Goal: Task Accomplishment & Management: Complete application form

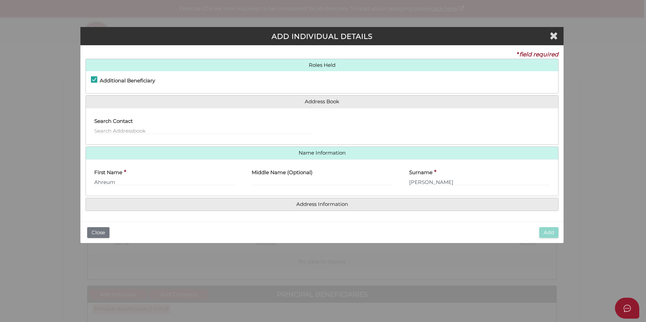
click at [64, 16] on div "ADD INDIVIDUAL DETAILS * field required Roles Held Settlor Trustee Principal Be…" at bounding box center [323, 161] width 646 height 322
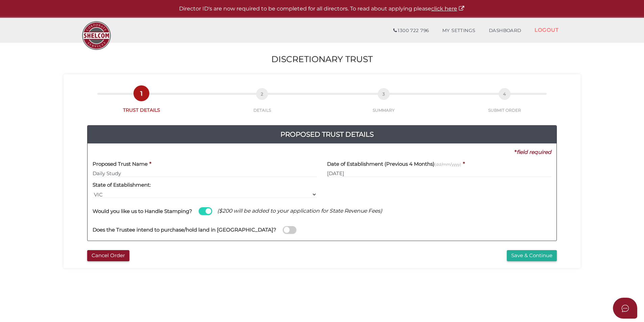
click at [342, 226] on div "Does the Trustee intend to purchase/hold land in [GEOGRAPHIC_DATA]?" at bounding box center [322, 226] width 459 height 19
click at [525, 257] on button "Save & Continue" at bounding box center [532, 255] width 50 height 11
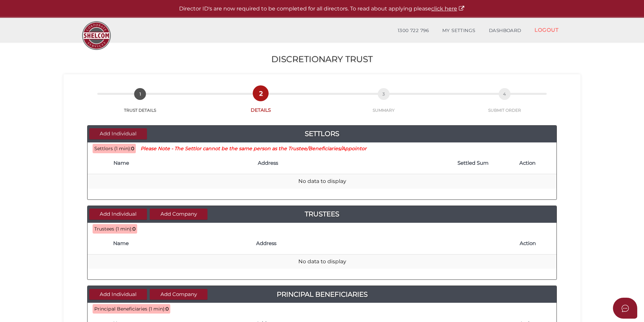
click at [132, 134] on button "Add Individual" at bounding box center [118, 133] width 58 height 11
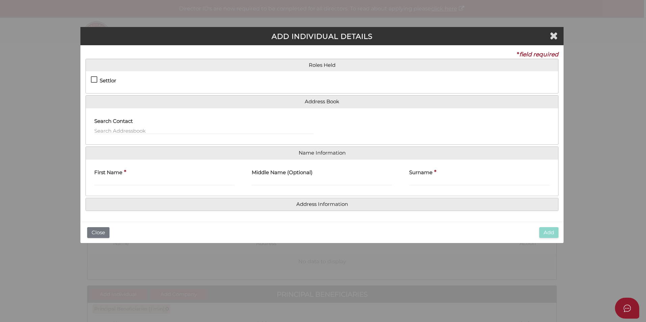
click at [95, 80] on label "Settlor" at bounding box center [103, 82] width 25 height 8
checkbox input "true"
type input "10"
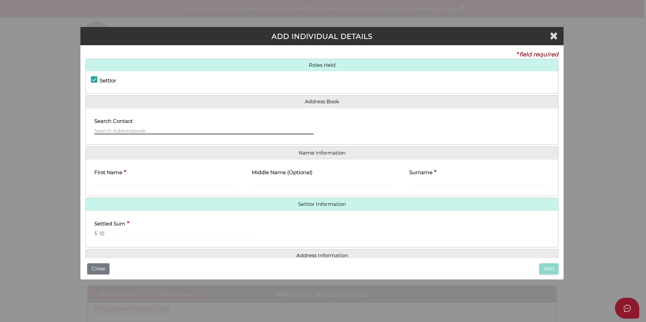
click at [110, 129] on input "text" at bounding box center [203, 130] width 219 height 7
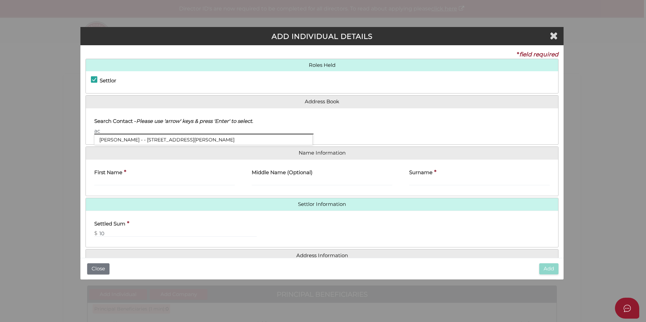
type input "a"
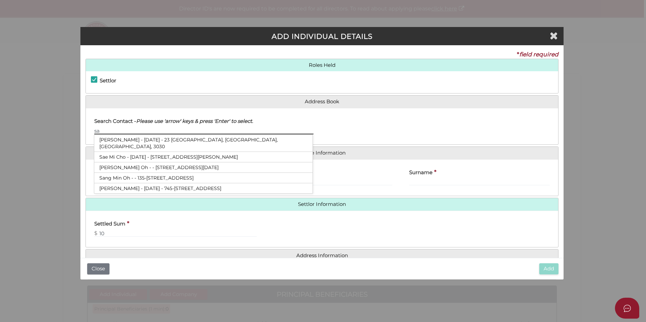
type input "s"
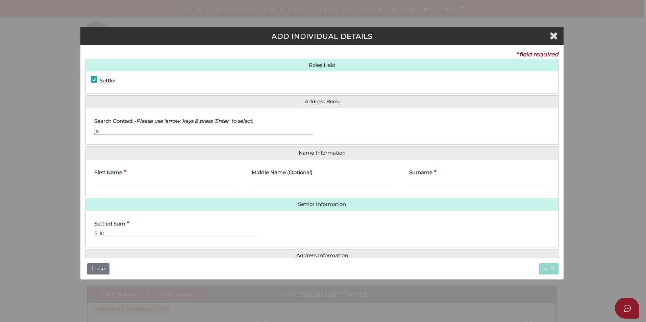
type input "j"
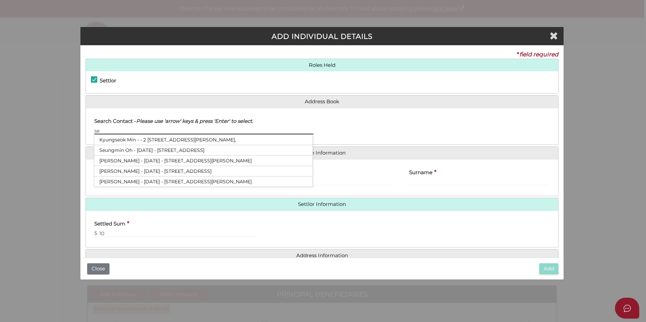
type input "se"
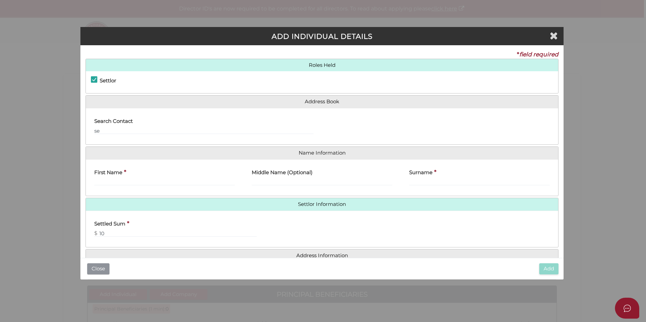
click at [94, 269] on button "Close" at bounding box center [98, 268] width 22 height 11
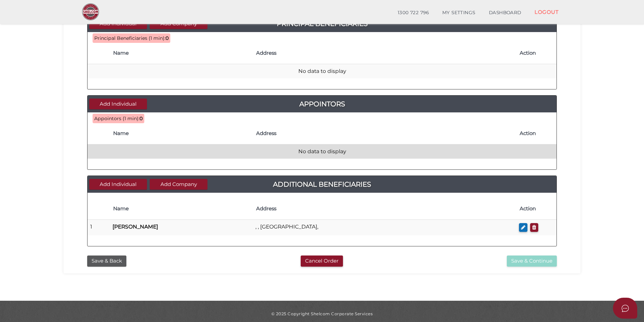
scroll to position [252, 0]
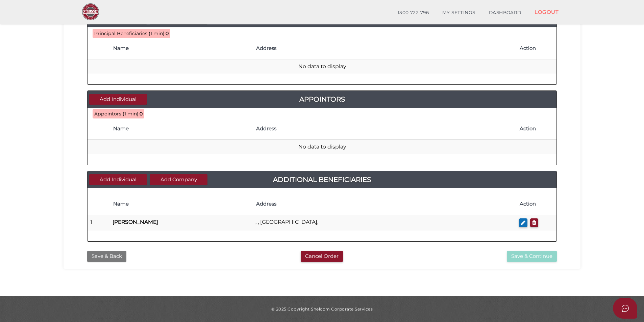
click at [115, 258] on button "Save & Back" at bounding box center [106, 256] width 39 height 11
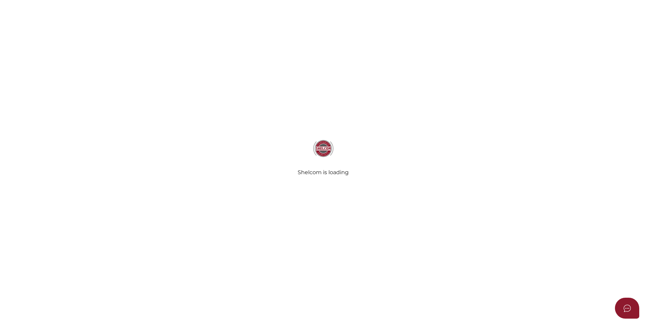
type input "Daily Study"
type input "[DATE]"
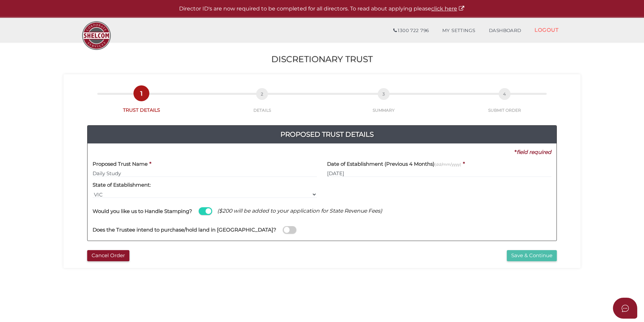
click at [515, 259] on button "Save & Continue" at bounding box center [532, 255] width 50 height 11
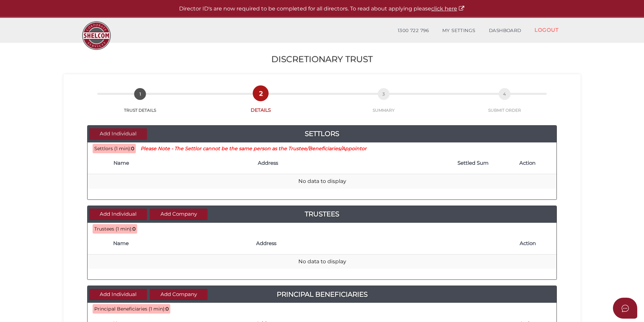
click at [114, 133] on button "Add Individual" at bounding box center [118, 133] width 58 height 11
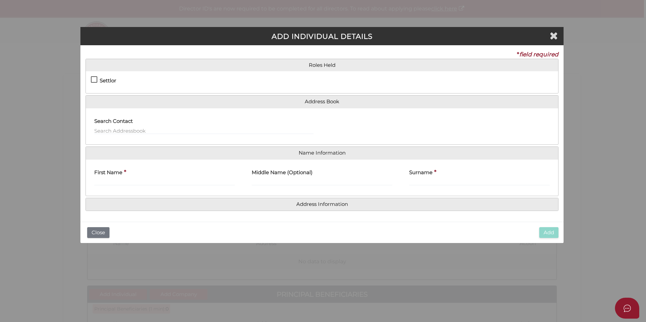
click at [97, 81] on label "Settlor" at bounding box center [103, 82] width 25 height 8
checkbox input "true"
type input "10"
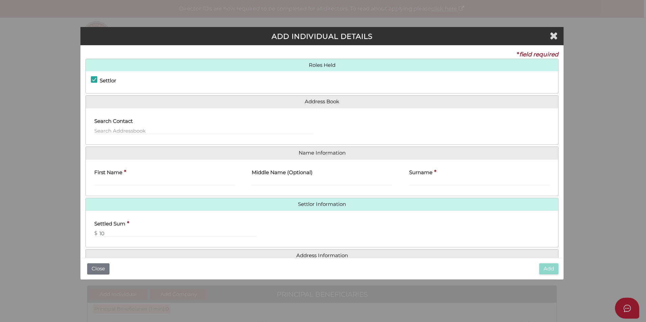
click at [134, 177] on div "First Name *" at bounding box center [164, 175] width 141 height 21
click at [142, 182] on input "First Name" at bounding box center [164, 181] width 141 height 7
type input "Seong Won"
type input "J"
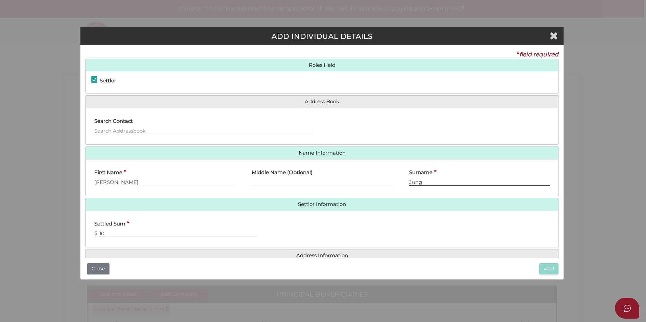
type input "Jung"
click at [106, 125] on label "Search Contact" at bounding box center [113, 120] width 39 height 14
click at [108, 127] on label "Search Contact" at bounding box center [113, 120] width 39 height 14
click at [108, 133] on input "text" at bounding box center [203, 130] width 219 height 7
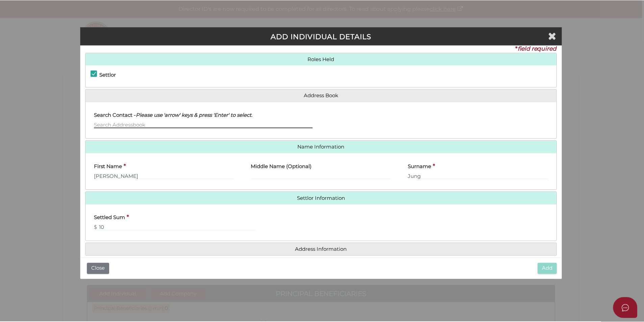
scroll to position [15, 0]
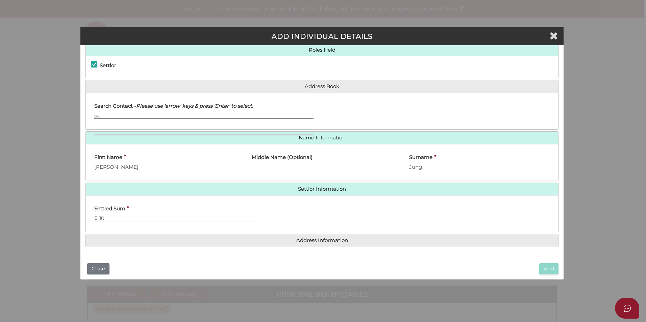
type input "s"
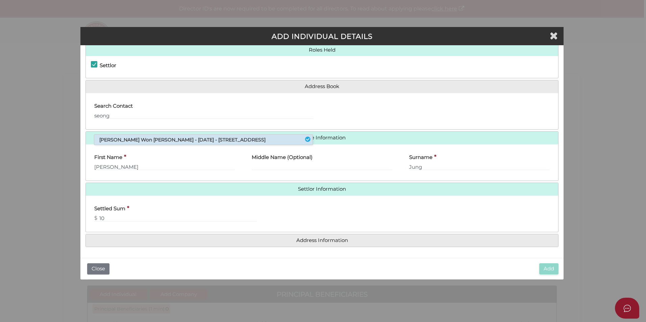
click at [160, 139] on li "Seong Won Jung - 19/04/1984 - 60a Portman Street, Oakleigh, VIC, 3166" at bounding box center [203, 140] width 218 height 10
type input "Seong"
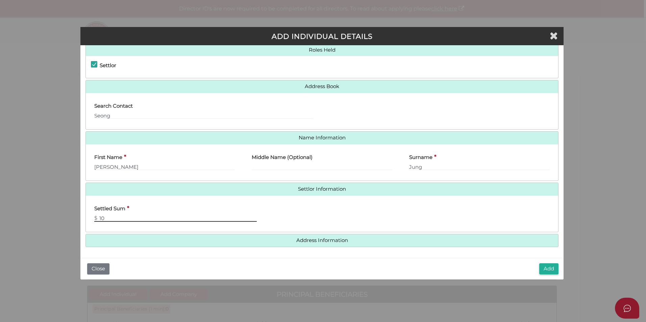
click at [123, 222] on input "10" at bounding box center [175, 217] width 162 height 7
click at [307, 221] on div "Settled Sum * $ 1" at bounding box center [322, 214] width 472 height 26
drag, startPoint x: 109, startPoint y: 217, endPoint x: 89, endPoint y: 216, distance: 20.0
click at [89, 216] on div "Settled Sum * $ 1" at bounding box center [173, 214] width 174 height 26
type input "0"
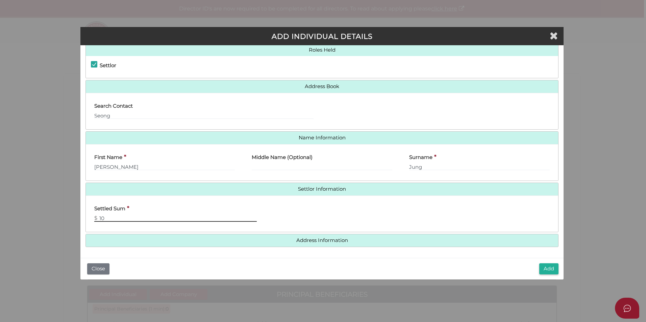
type input "10"
click at [386, 208] on div "Settled Sum * $ 10" at bounding box center [322, 214] width 472 height 26
click at [543, 270] on button "Add" at bounding box center [548, 268] width 19 height 11
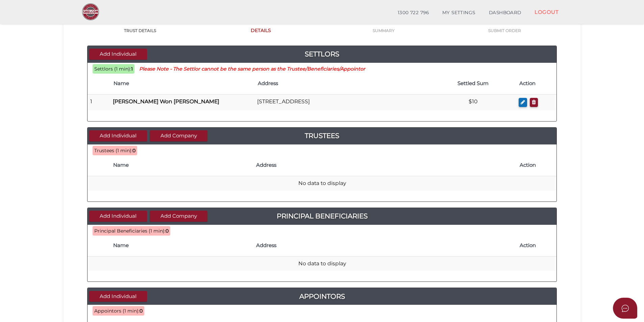
scroll to position [68, 0]
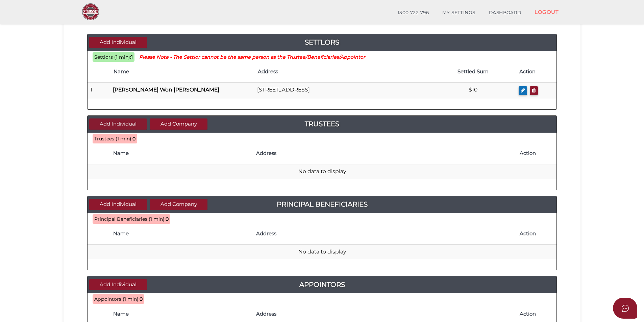
click at [137, 122] on button "Add Individual" at bounding box center [118, 124] width 58 height 11
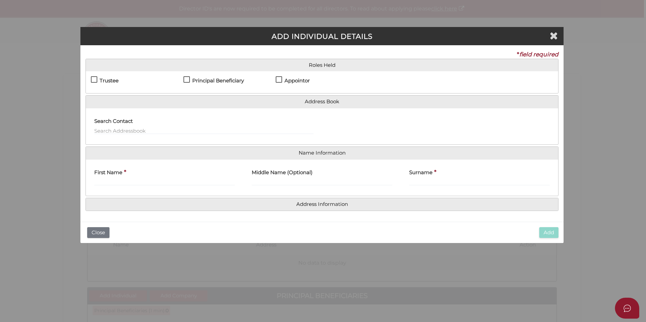
click at [102, 78] on h4 "Trustee" at bounding box center [109, 81] width 19 height 6
checkbox input "true"
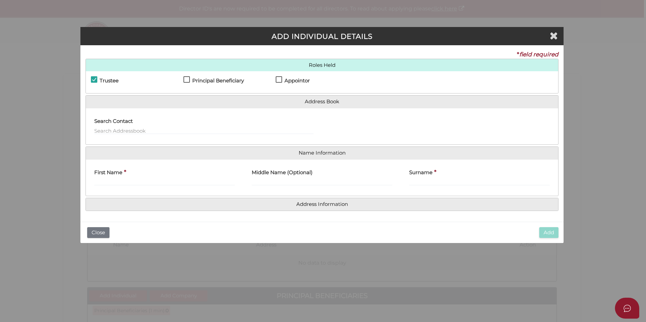
click at [279, 78] on label "Appointor" at bounding box center [293, 82] width 34 height 8
checkbox input "true"
click at [218, 81] on h4 "Principal Beneficiary" at bounding box center [218, 81] width 52 height 6
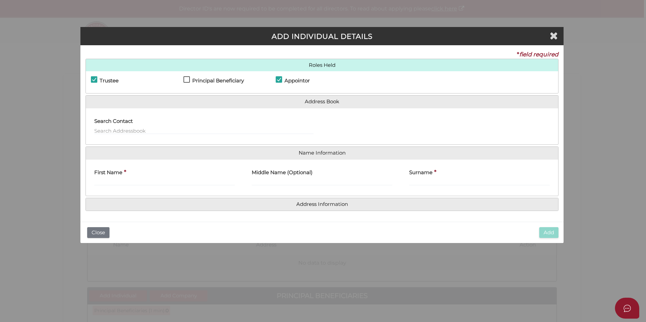
checkbox input "true"
click at [187, 128] on input "text" at bounding box center [203, 130] width 219 height 7
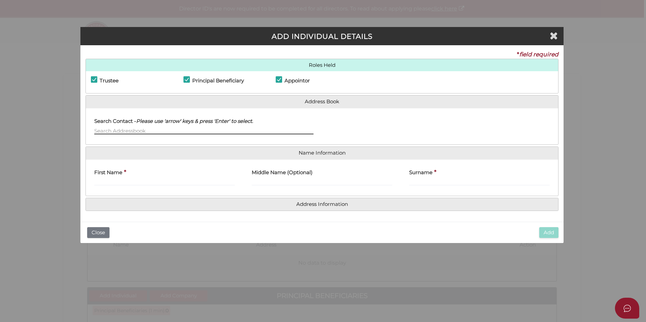
type input "b"
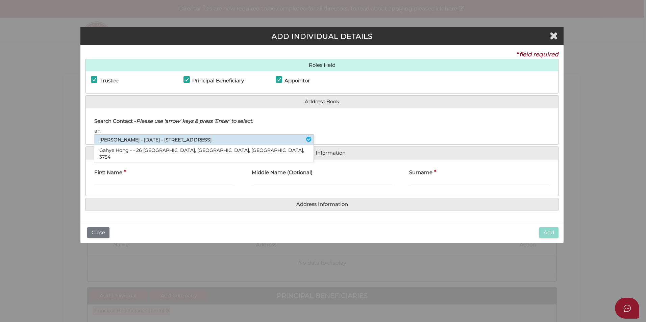
click at [188, 140] on li "[PERSON_NAME] - [DATE] - [STREET_ADDRESS]" at bounding box center [203, 140] width 219 height 10
type input "Ahreum"
type input "Kim"
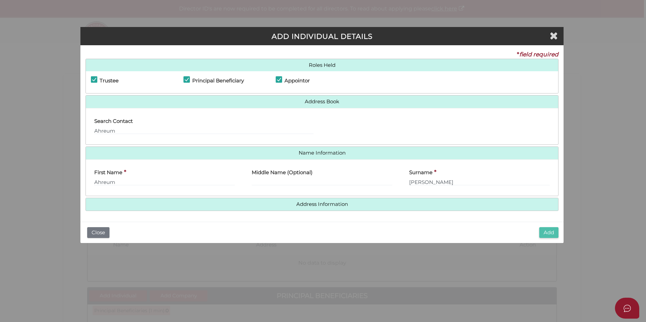
click at [545, 230] on button "Add" at bounding box center [548, 232] width 19 height 11
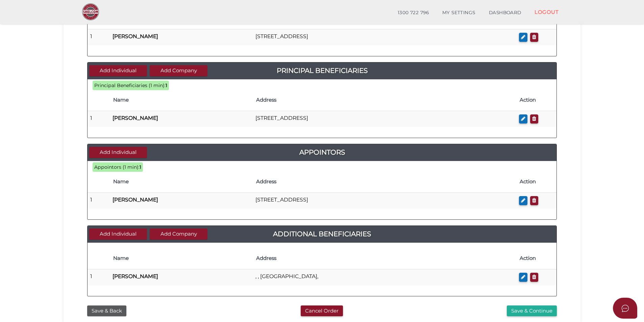
scroll to position [236, 0]
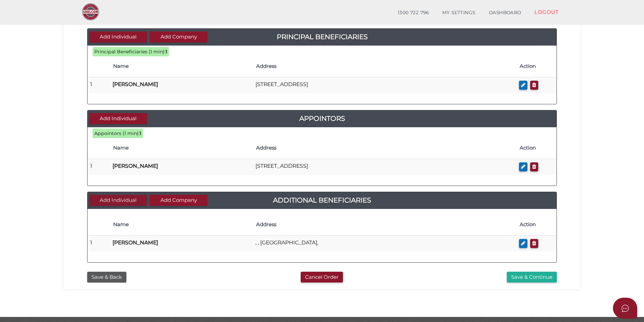
click at [134, 197] on button "Add Individual" at bounding box center [118, 200] width 58 height 11
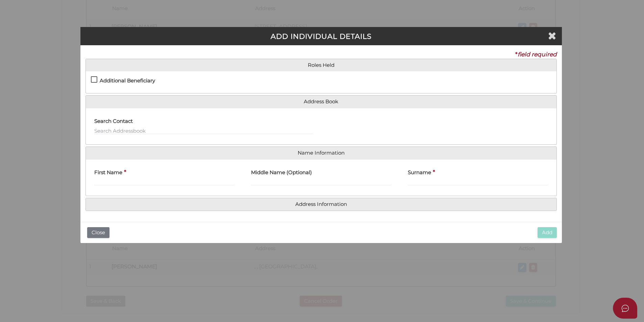
scroll to position [0, 0]
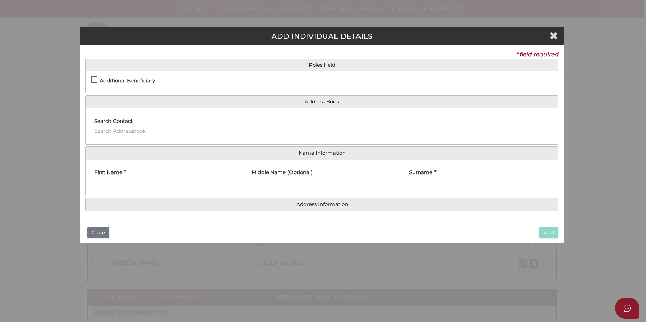
click at [136, 131] on input "text" at bounding box center [203, 130] width 219 height 7
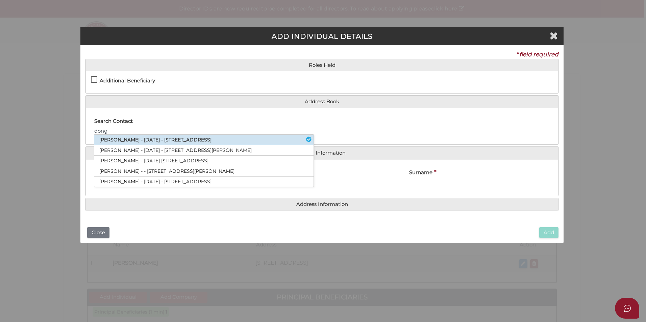
click at [145, 139] on li "Dong-Ryul Jeon - 20/01/1982 - 64 Vinter Ave, CROYDON, VIC, 3136" at bounding box center [203, 140] width 219 height 10
type input "Dong-Ryul"
type input "Jeon"
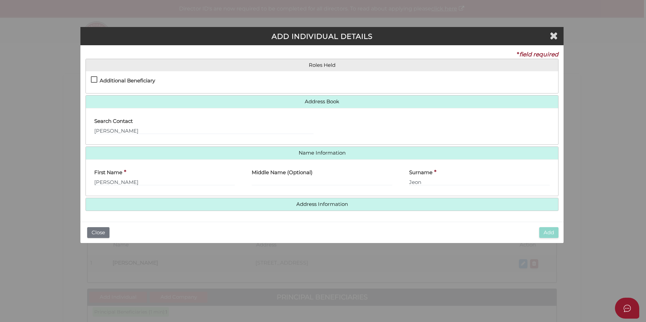
click at [103, 85] on label "Additional Beneficiary" at bounding box center [123, 82] width 64 height 8
checkbox input "true"
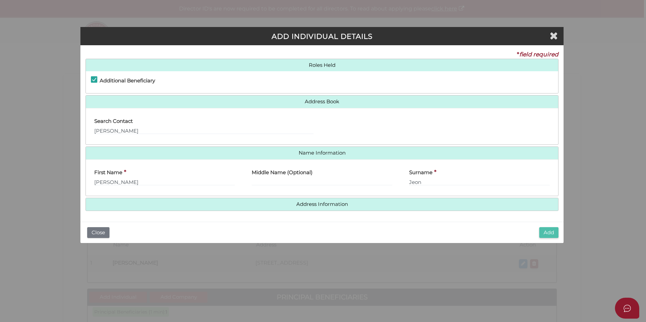
click at [541, 232] on button "Add" at bounding box center [548, 232] width 19 height 11
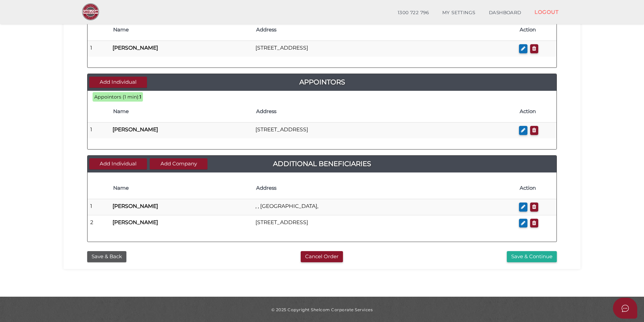
scroll to position [274, 0]
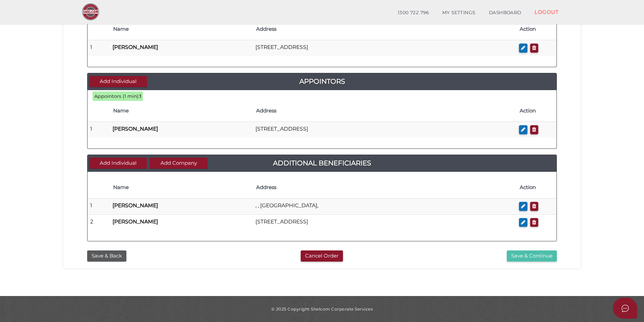
click at [512, 259] on button "Save & Continue" at bounding box center [532, 256] width 50 height 11
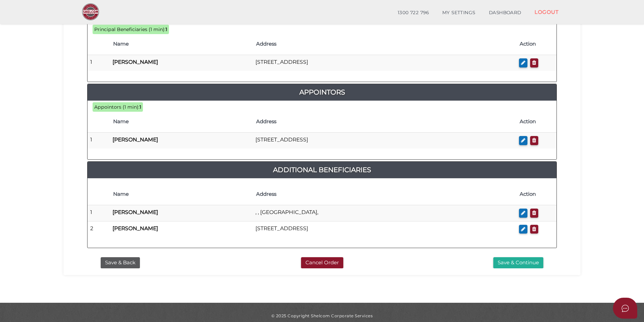
scroll to position [341, 0]
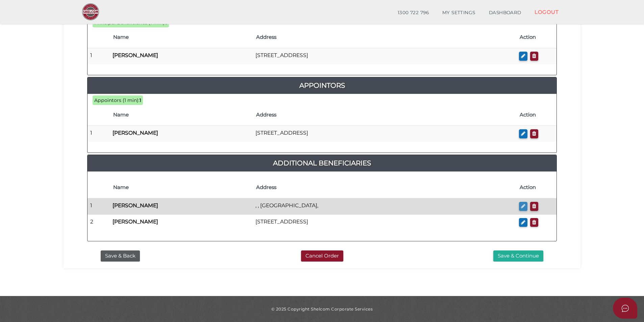
click at [522, 206] on icon "button" at bounding box center [523, 206] width 4 height 5
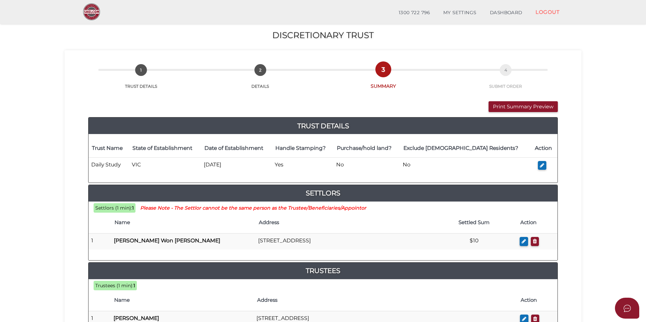
checkbox input "true"
type input "Ahreum"
type input "Kim"
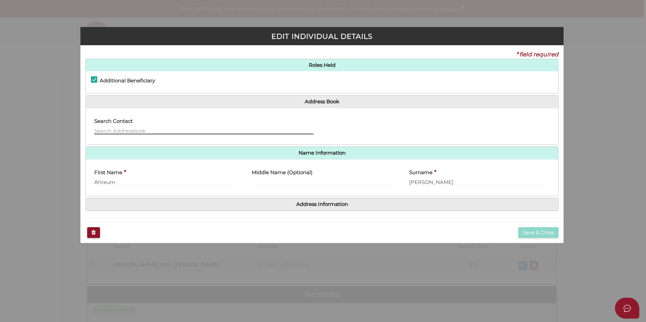
click at [142, 129] on input "text" at bounding box center [203, 130] width 219 height 7
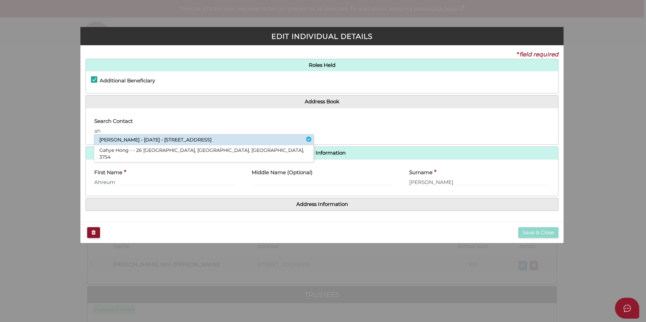
click at [163, 137] on li "Ahreum Kim - 05/12/1984 - 64 Vinter Ave, CROYDON, VIC, 3136" at bounding box center [203, 140] width 219 height 10
type input "Ahreum"
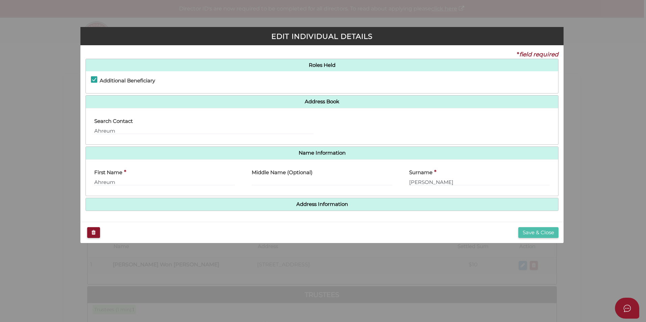
click at [525, 232] on button "Save & Close" at bounding box center [538, 232] width 40 height 11
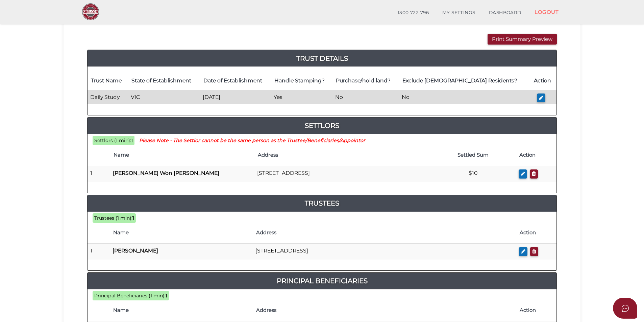
scroll to position [34, 0]
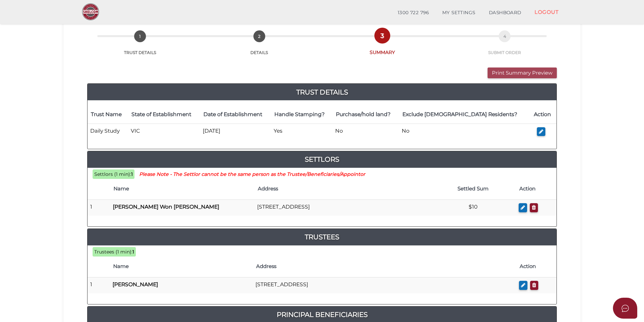
click at [505, 74] on button "Print Summary Preview" at bounding box center [521, 73] width 69 height 11
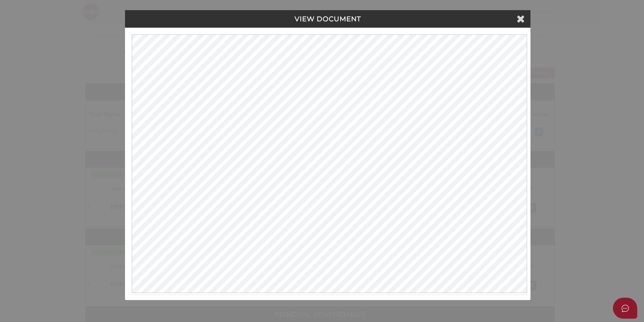
scroll to position [0, 0]
click at [522, 16] on icon at bounding box center [521, 19] width 8 height 10
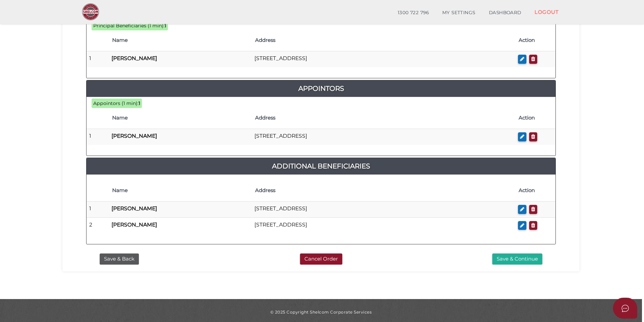
scroll to position [341, 0]
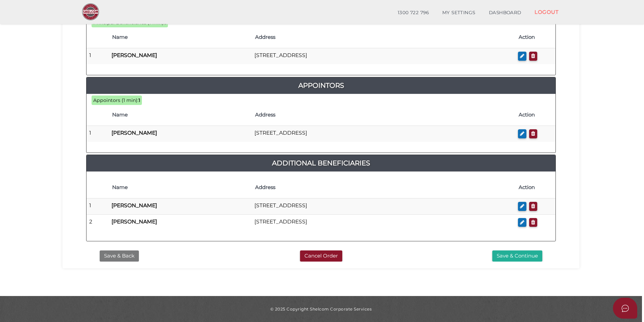
click at [133, 253] on button "Save & Back" at bounding box center [119, 256] width 39 height 11
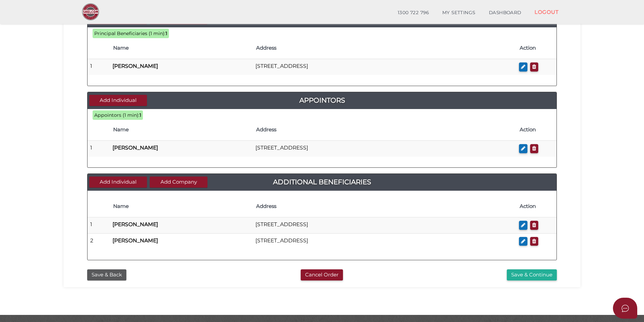
scroll to position [274, 0]
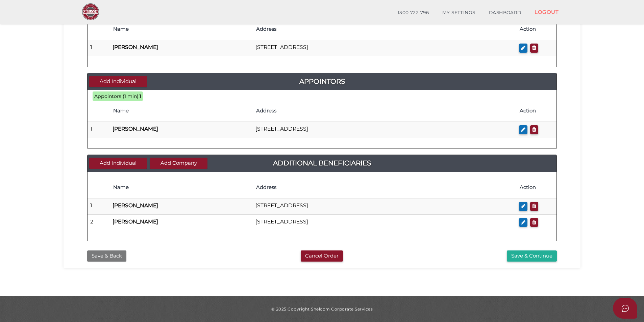
click at [115, 257] on button "Save & Back" at bounding box center [106, 256] width 39 height 11
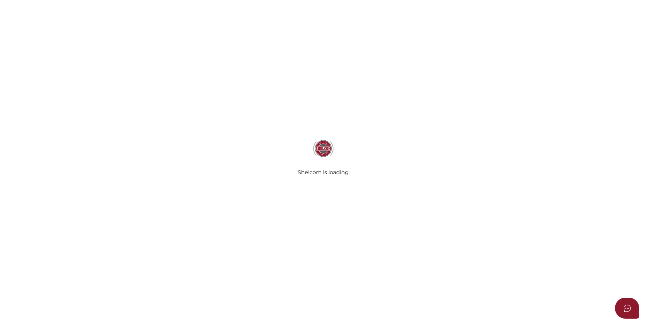
type input "Daily Study"
type input "[DATE]"
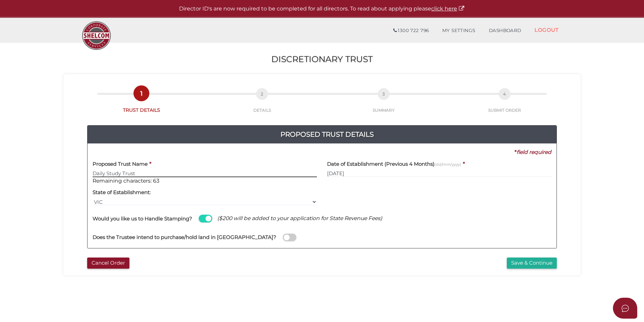
type input "Daily Study Trust"
click at [396, 199] on div at bounding box center [439, 195] width 234 height 21
click at [520, 263] on button "Save & Continue" at bounding box center [532, 263] width 50 height 11
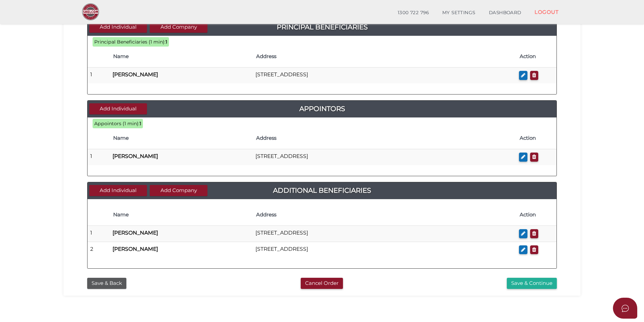
scroll to position [270, 0]
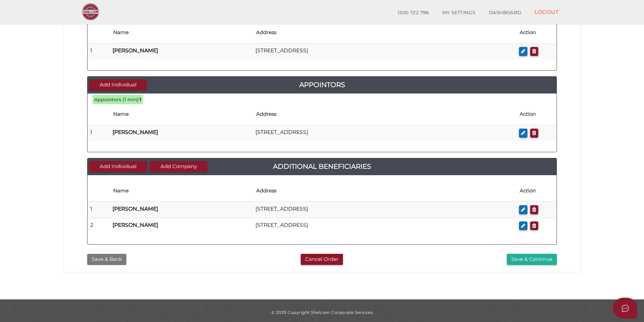
click at [112, 262] on button "Save & Back" at bounding box center [106, 259] width 39 height 11
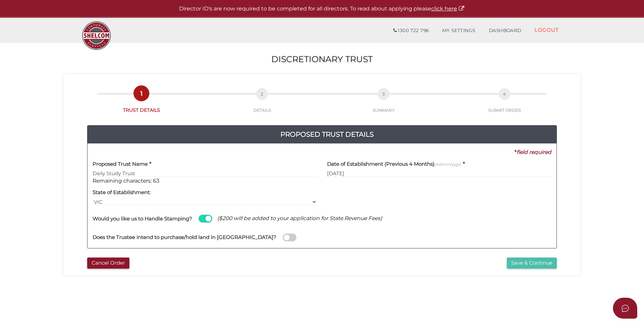
click at [526, 263] on button "Save & Continue" at bounding box center [532, 263] width 50 height 11
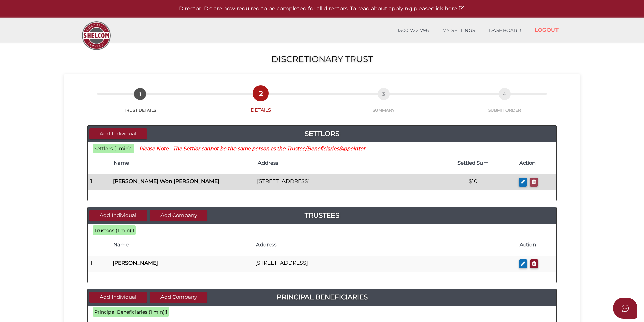
drag, startPoint x: 533, startPoint y: 184, endPoint x: 474, endPoint y: 179, distance: 59.4
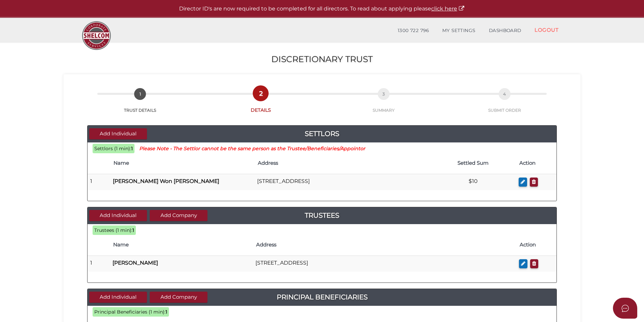
click at [533, 184] on icon "button" at bounding box center [534, 181] width 4 height 5
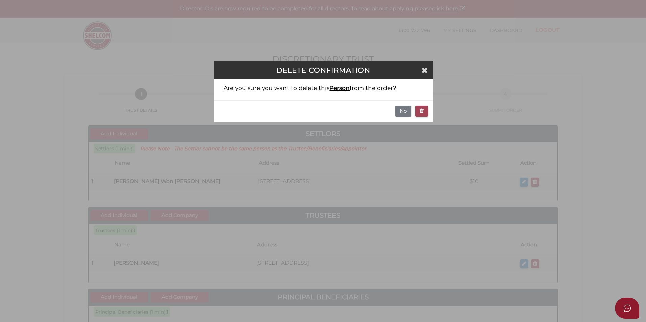
click at [422, 113] on icon "button" at bounding box center [422, 110] width 4 height 5
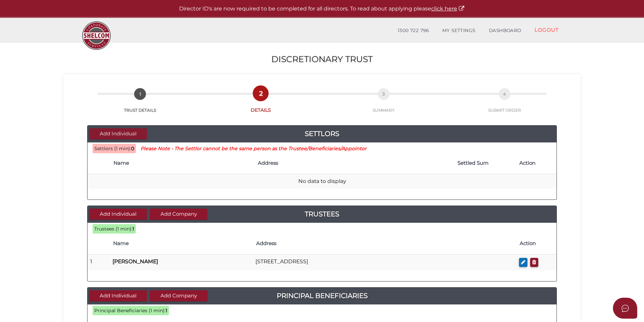
click at [129, 131] on button "Add Individual" at bounding box center [118, 133] width 58 height 11
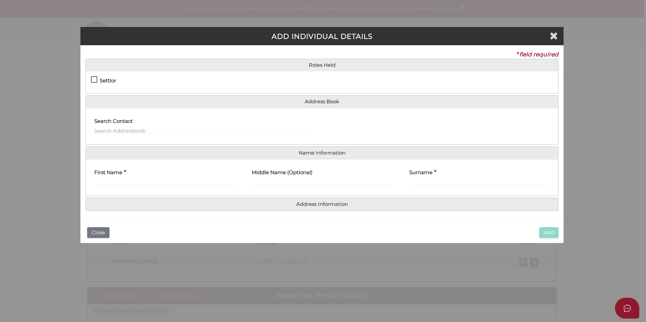
click at [95, 79] on label "Settlor" at bounding box center [103, 82] width 25 height 8
checkbox input "true"
type input "10"
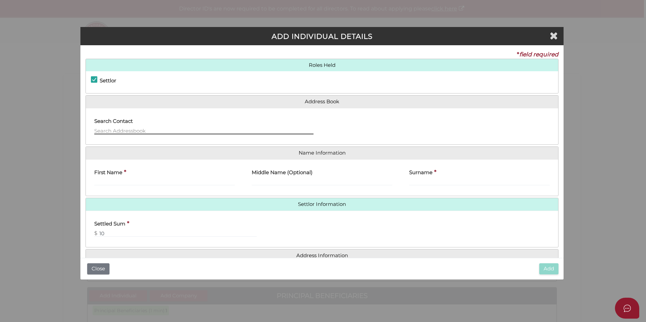
click at [111, 132] on input "text" at bounding box center [203, 130] width 219 height 7
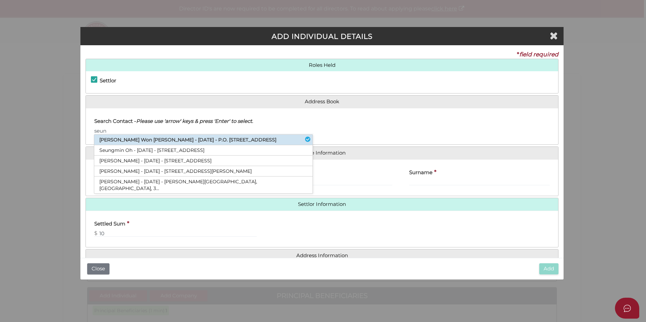
click at [119, 138] on li "Seung Won Jung - 19/04/1984 - P.O. BOX 3107, SYNDAL, VIC, 3149" at bounding box center [203, 140] width 218 height 10
type input "Seung"
type input "Seung Won"
type input "Jung"
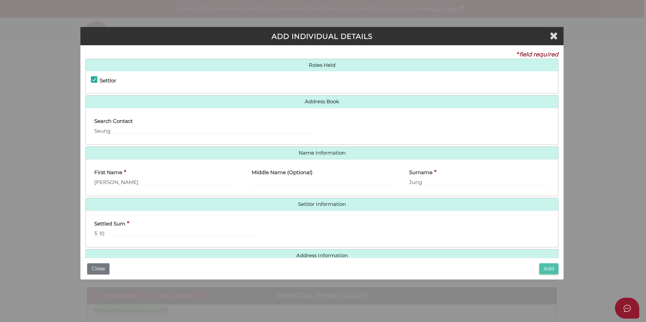
click at [549, 267] on button "Add" at bounding box center [548, 268] width 19 height 11
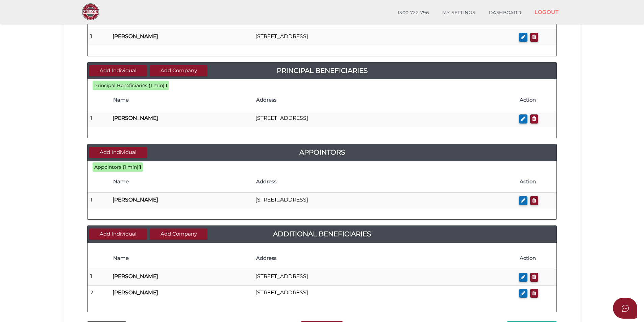
scroll to position [236, 0]
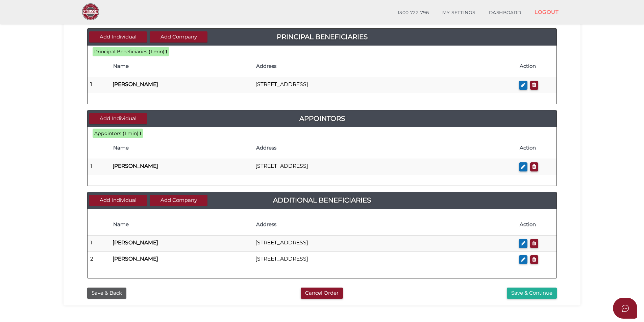
drag, startPoint x: 447, startPoint y: 293, endPoint x: 487, endPoint y: 293, distance: 40.2
click at [447, 293] on div "Save & Continue" at bounding box center [482, 293] width 160 height 11
click at [511, 294] on button "Save & Continue" at bounding box center [532, 293] width 50 height 11
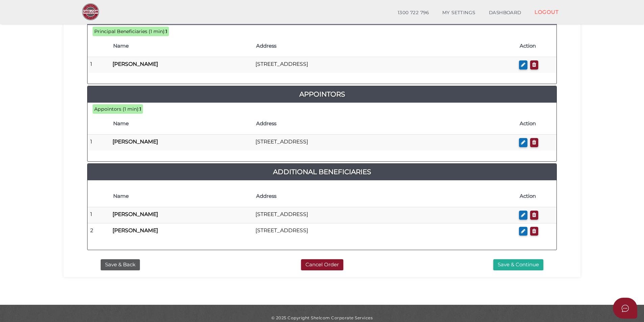
scroll to position [338, 0]
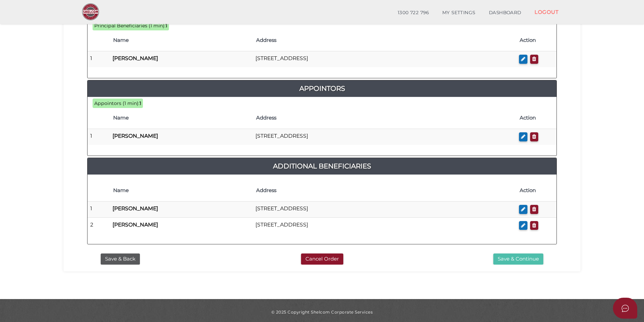
click at [499, 257] on button "Save & Continue" at bounding box center [518, 259] width 50 height 11
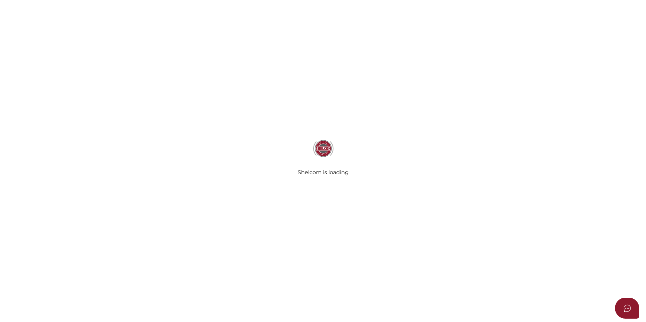
select select "Comb Binding"
select select "No"
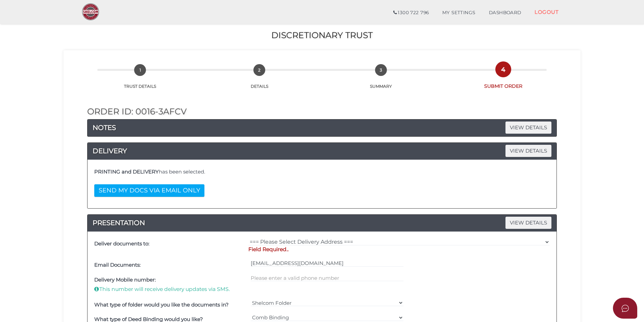
scroll to position [34, 0]
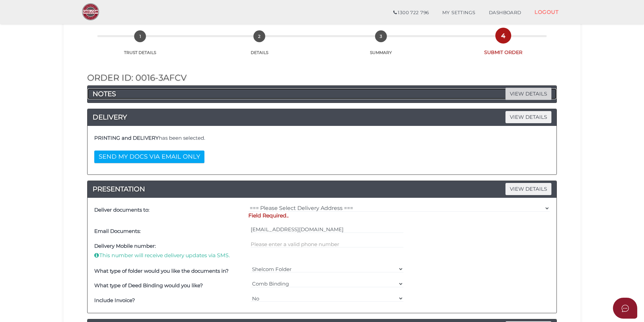
click at [510, 97] on span "VIEW DETAILS" at bounding box center [528, 94] width 46 height 12
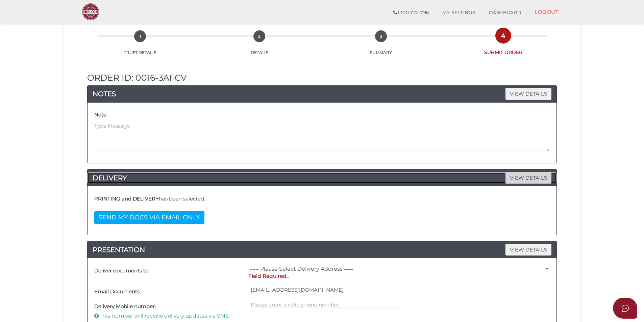
click at [525, 181] on span "VIEW DETAILS" at bounding box center [528, 178] width 46 height 12
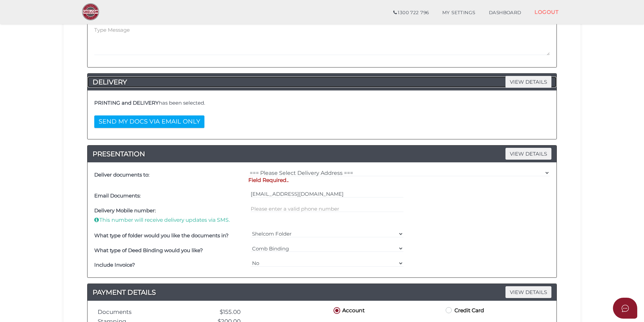
scroll to position [135, 0]
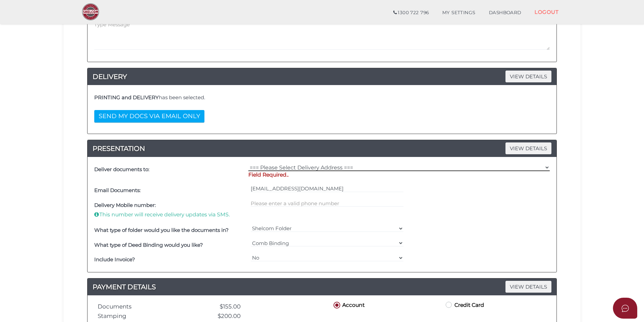
click at [333, 168] on select "=== Please Select Delivery Address === (User Address - [PERSON_NAME]) [STREET_A…" at bounding box center [398, 167] width 301 height 7
select select "Other"
click at [248, 164] on select "=== Please Select Delivery Address === (User Address - [PERSON_NAME]) [STREET_A…" at bounding box center [398, 167] width 301 height 7
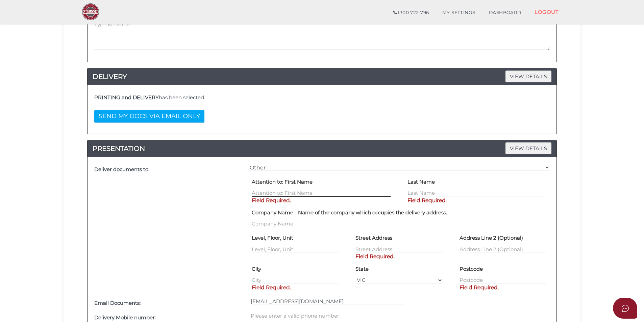
click at [290, 192] on input "text" at bounding box center [321, 192] width 139 height 7
click at [292, 191] on input "text" at bounding box center [321, 192] width 139 height 7
click at [285, 192] on input "text" at bounding box center [321, 192] width 139 height 7
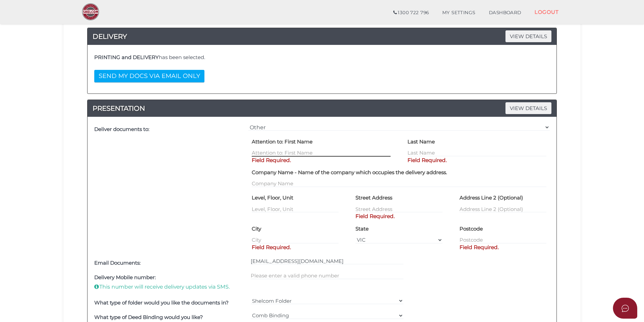
scroll to position [179, 0]
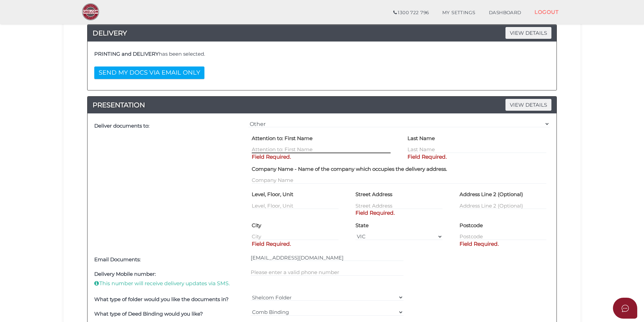
click at [260, 149] on input "text" at bounding box center [321, 149] width 139 height 7
type input "Ahreum"
type input "[PERSON_NAME]"
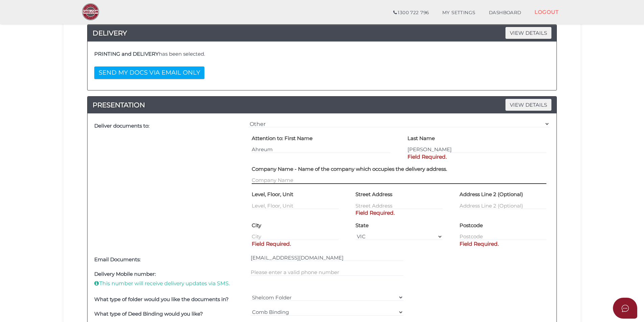
click at [269, 179] on div "Company Name - Name of the company which occupies the delivery address." at bounding box center [398, 176] width 311 height 26
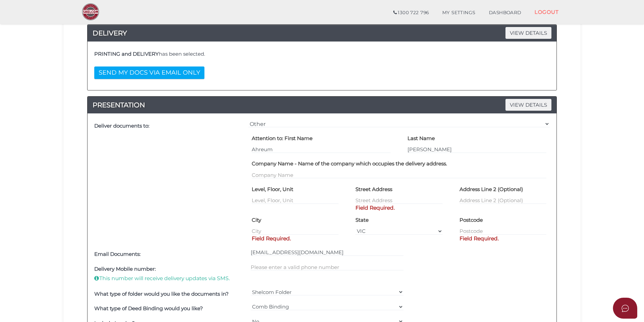
click at [570, 144] on div "Order ID: 0016-3AFcv NOTES VIEW DETAILS Note DELIVERY VIEW DETAILS PRINTING and…" at bounding box center [322, 183] width 507 height 545
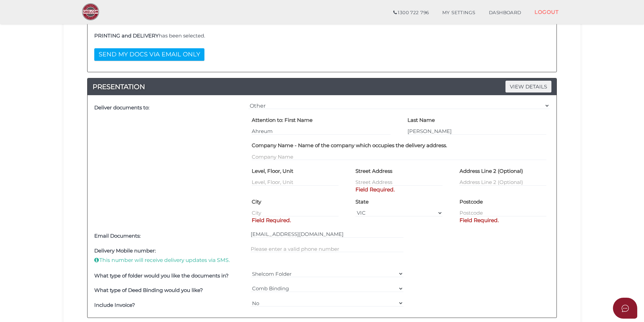
scroll to position [212, 0]
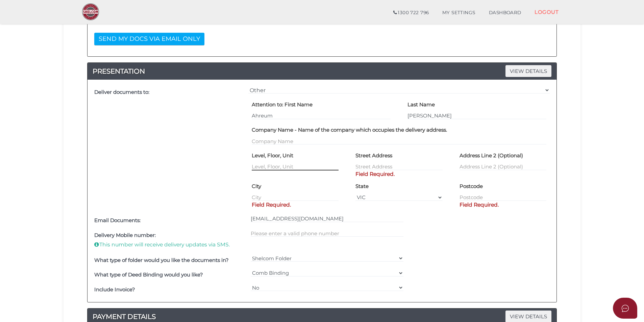
click at [268, 167] on input "text" at bounding box center [295, 166] width 87 height 7
paste input "Unit 3"
type input "Unit 3"
drag, startPoint x: 391, startPoint y: 164, endPoint x: 401, endPoint y: 163, distance: 10.6
click at [391, 164] on input "text" at bounding box center [398, 166] width 87 height 7
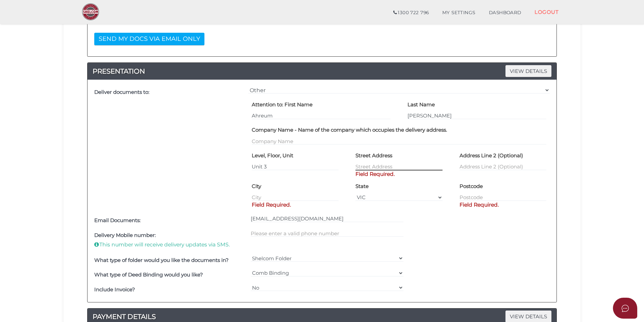
click at [360, 167] on input "text" at bounding box center [398, 166] width 87 height 7
paste input "[STREET_ADDRESS]"
type input "[STREET_ADDRESS]"
click at [293, 192] on div "City Field Required." at bounding box center [295, 191] width 87 height 21
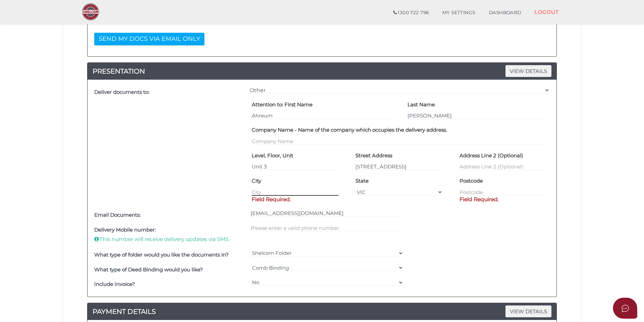
click at [292, 194] on input "text" at bounding box center [295, 191] width 87 height 7
paste input "CROYDON"
type input "CROYDON"
drag, startPoint x: 472, startPoint y: 191, endPoint x: 490, endPoint y: 191, distance: 18.2
click at [472, 191] on input "text" at bounding box center [502, 191] width 87 height 7
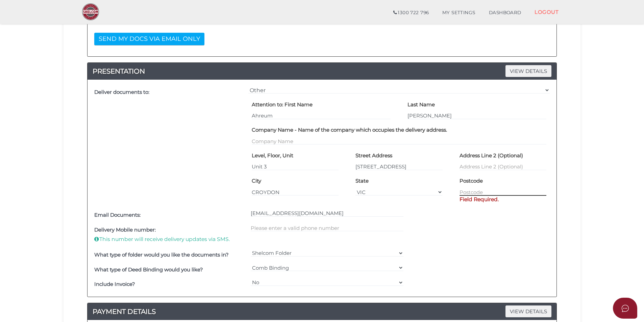
click at [487, 193] on input "text" at bounding box center [502, 191] width 87 height 7
paste input "3136"
type input "3136"
click at [574, 160] on div "Order ID: 0016-3AFcv NOTES VIEW DETAILS Note DELIVERY VIEW DETAILS PRINTING and…" at bounding box center [322, 146] width 507 height 539
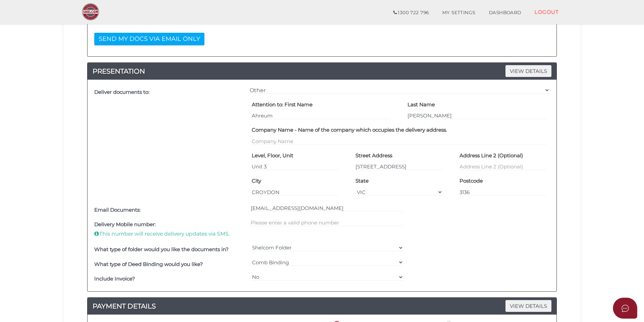
scroll to position [246, 0]
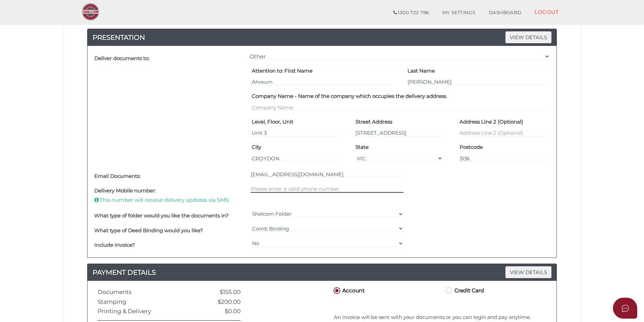
click at [294, 190] on input "text" at bounding box center [327, 188] width 153 height 7
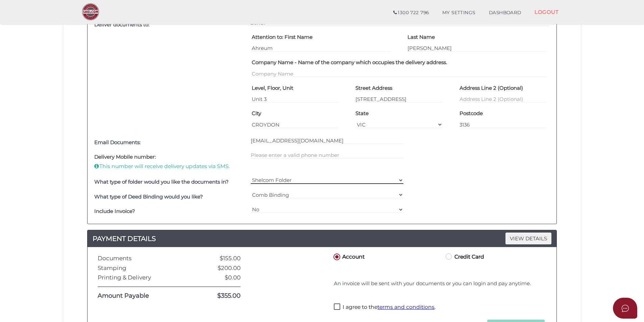
click at [274, 180] on select "Shelcom Folder === Please Select === Shelcom Folder Client Supplied Folder No F…" at bounding box center [327, 180] width 153 height 7
click at [436, 181] on div "What type of folder would you like the documents in? Shelcom Folder === Please …" at bounding box center [322, 182] width 459 height 15
click at [389, 195] on select "=== Please Select === Comb Binding No Binding" at bounding box center [327, 194] width 153 height 7
click at [454, 188] on div "What type of folder would you like the documents in? Shelcom Folder === Please …" at bounding box center [322, 182] width 459 height 15
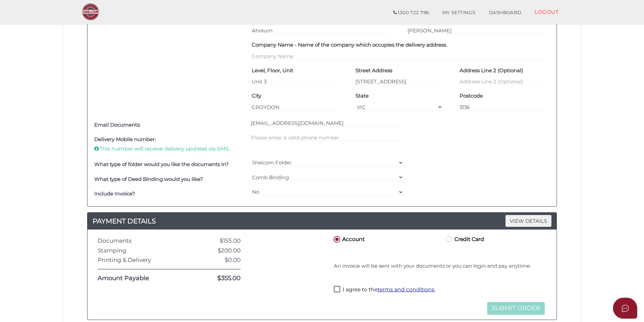
scroll to position [314, 0]
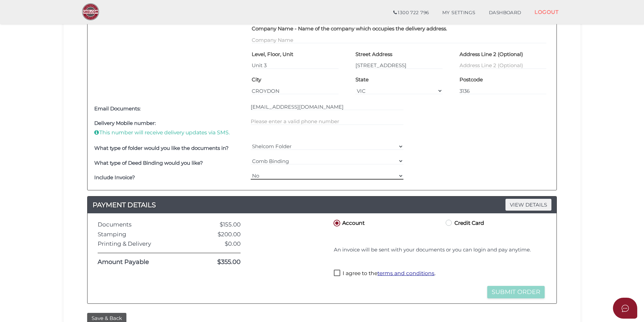
click at [276, 178] on select "Yes No" at bounding box center [327, 175] width 153 height 7
click at [426, 171] on div "Include Invoice? Yes No" at bounding box center [322, 178] width 459 height 15
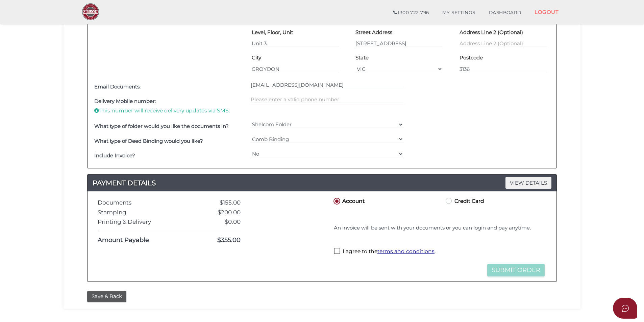
scroll to position [348, 0]
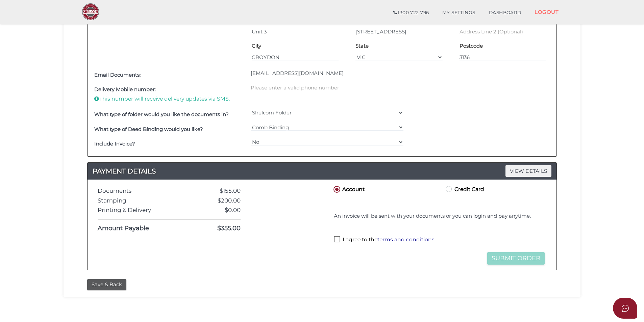
click at [452, 191] on label "Credit Card" at bounding box center [464, 189] width 40 height 8
radio input "true"
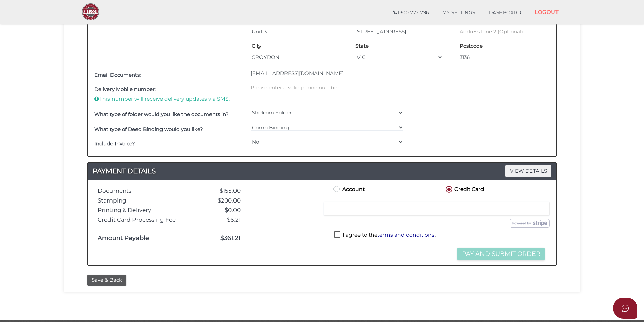
click at [342, 191] on label "Account" at bounding box center [348, 189] width 32 height 8
radio input "true"
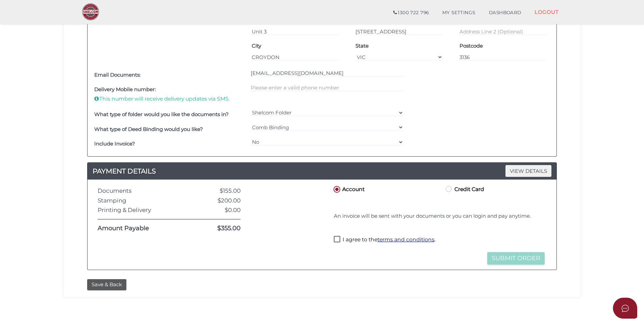
click at [338, 239] on label "I agree to the terms and conditions ." at bounding box center [385, 240] width 102 height 8
checkbox input "true"
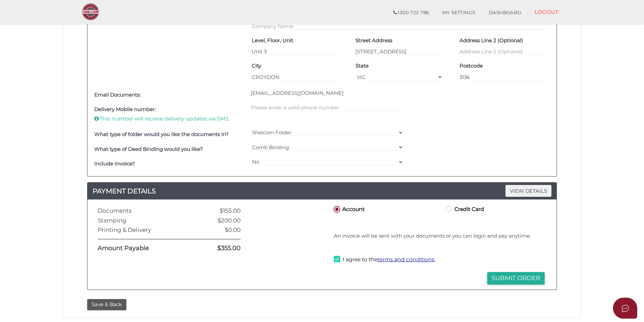
scroll to position [376, 0]
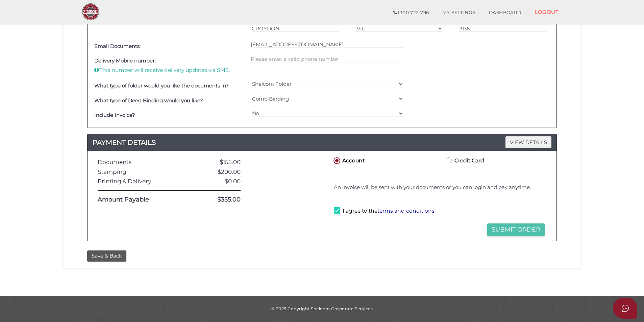
click at [519, 232] on button "Submit Order" at bounding box center [515, 230] width 57 height 12
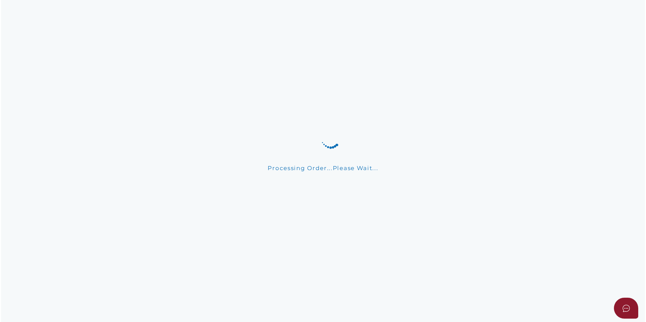
scroll to position [0, 0]
